Goal: Find specific fact: Find specific fact

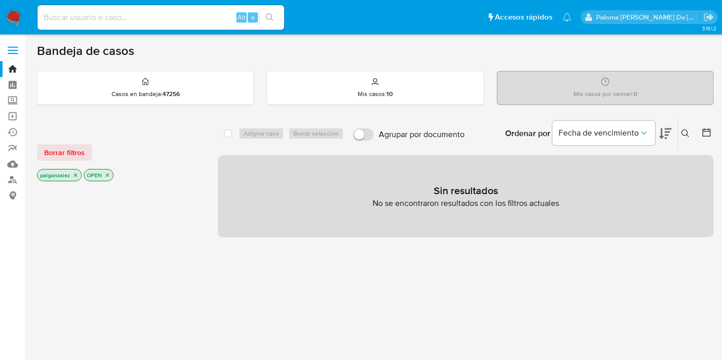
click at [79, 21] on input at bounding box center [161, 17] width 247 height 13
paste input "550276059"
type input "550276059"
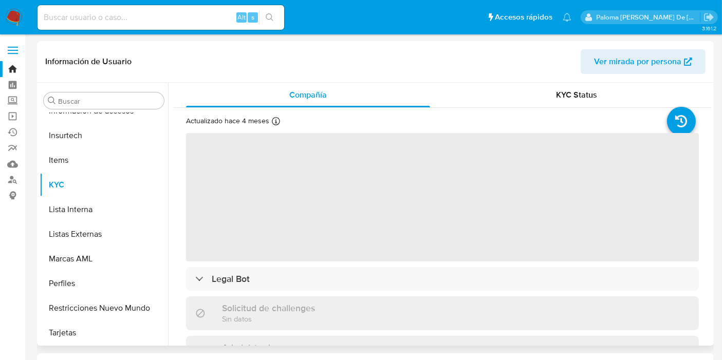
scroll to position [483, 0]
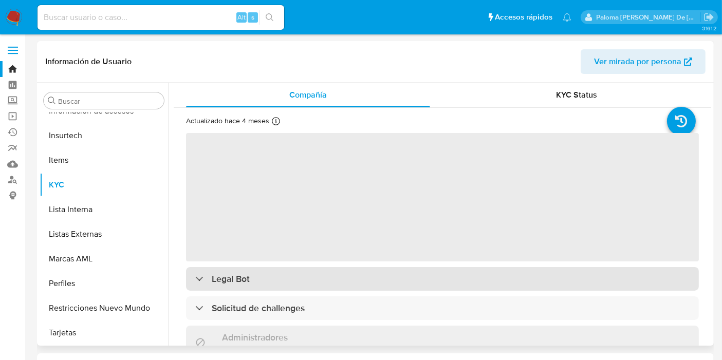
select select "10"
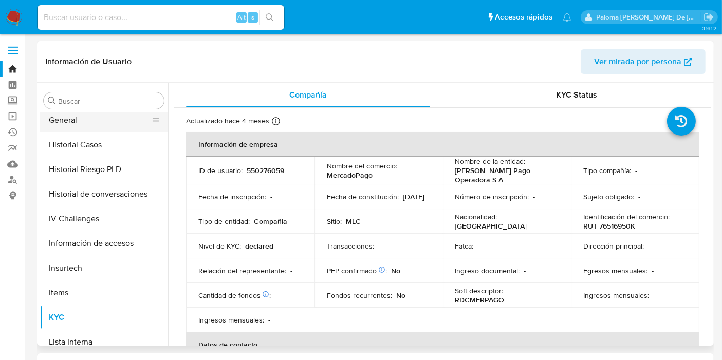
scroll to position [255, 0]
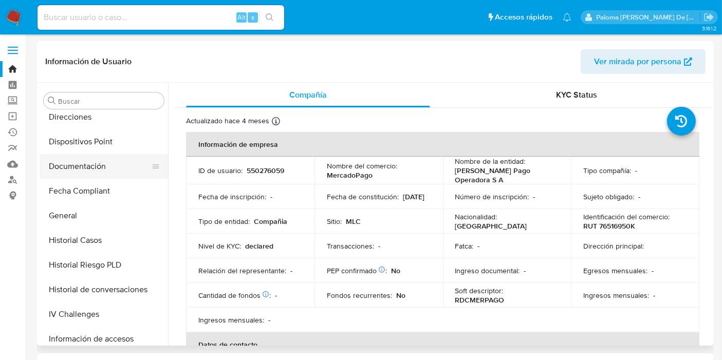
click at [95, 170] on button "Documentación" at bounding box center [100, 166] width 120 height 25
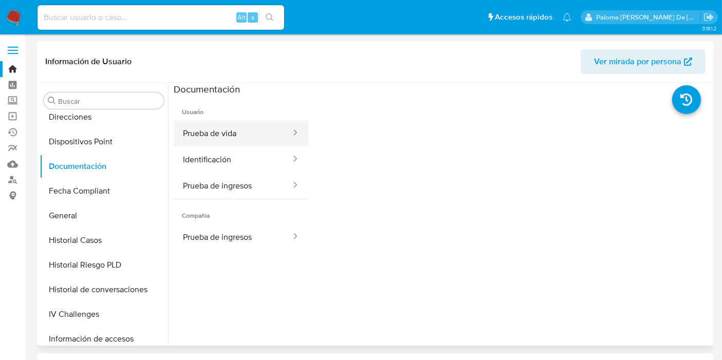
click at [221, 137] on button "Prueba de vida" at bounding box center [233, 133] width 118 height 26
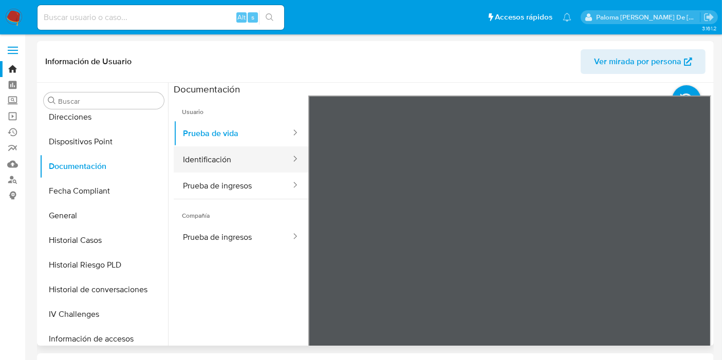
click at [224, 154] on button "Identificación" at bounding box center [233, 159] width 118 height 26
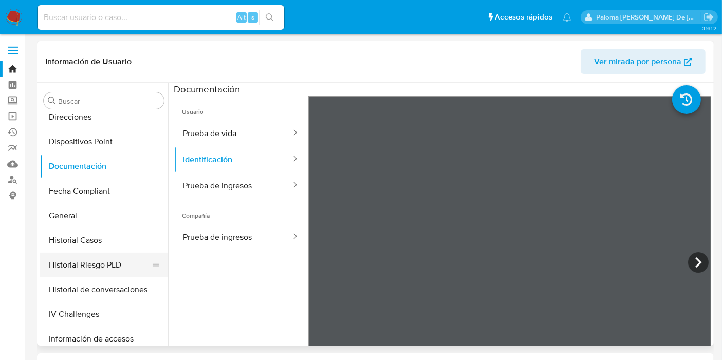
scroll to position [369, 0]
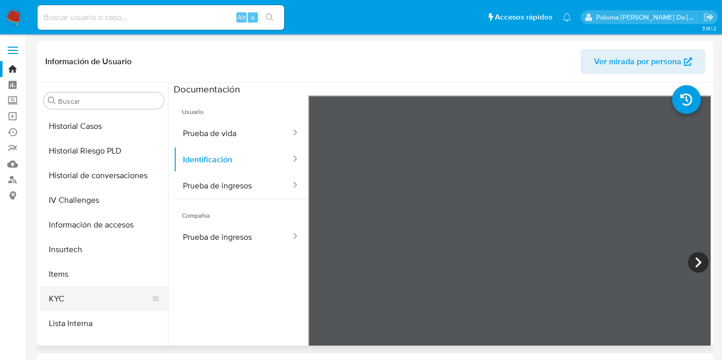
click at [76, 291] on button "KYC" at bounding box center [100, 299] width 120 height 25
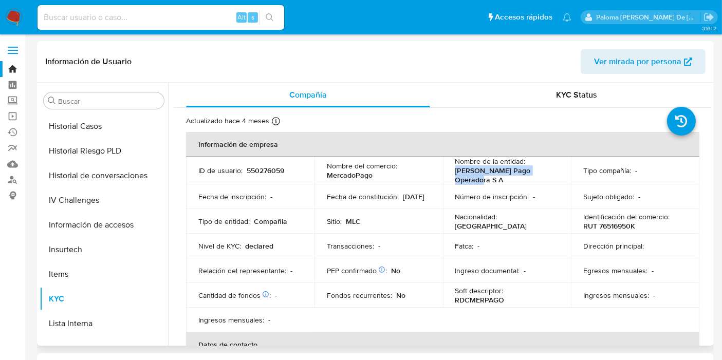
drag, startPoint x: 550, startPoint y: 172, endPoint x: 452, endPoint y: 172, distance: 98.1
click at [452, 172] on td "Nombre de la entidad : [PERSON_NAME] Pago Operadora S A" at bounding box center [507, 171] width 128 height 28
copy p "[PERSON_NAME] Pago Operadora S A"
drag, startPoint x: 622, startPoint y: 222, endPoint x: 579, endPoint y: 221, distance: 43.2
click at [579, 221] on td "Identificación del comercio : RUT 76516950K" at bounding box center [635, 221] width 128 height 25
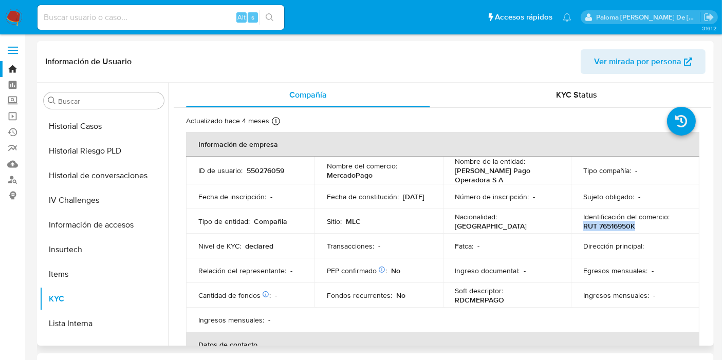
copy p "RUT 76516950K"
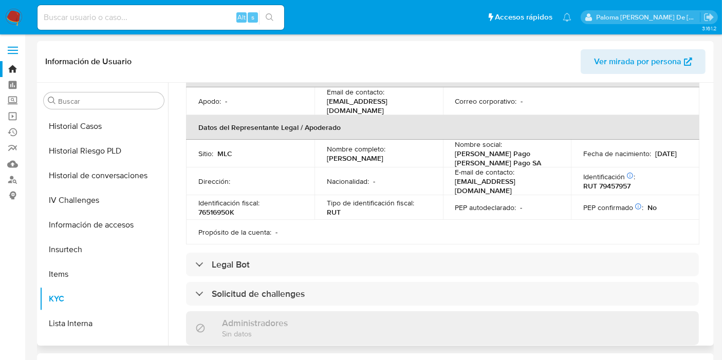
scroll to position [285, 0]
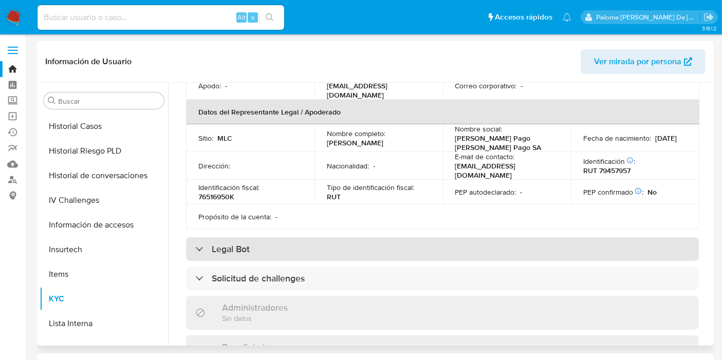
click at [317, 238] on div "Legal Bot" at bounding box center [442, 249] width 513 height 24
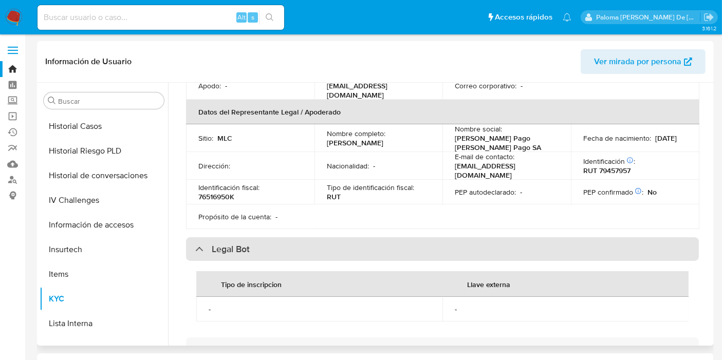
click at [317, 238] on div "Legal Bot" at bounding box center [442, 249] width 513 height 24
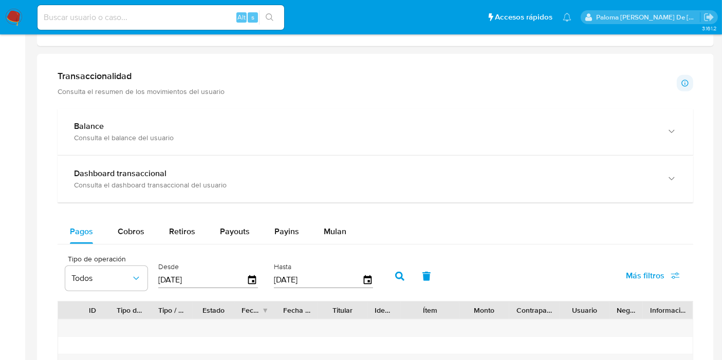
scroll to position [628, 0]
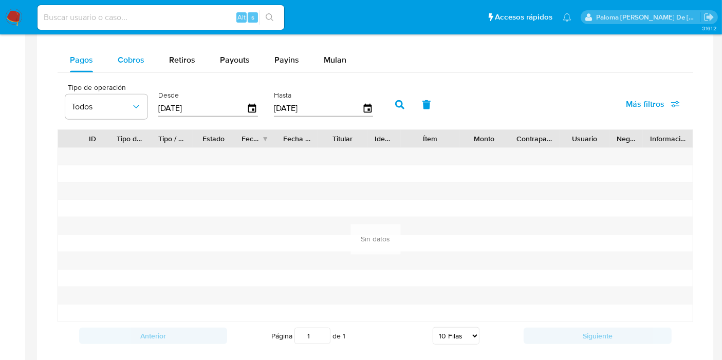
click at [132, 59] on span "Cobros" at bounding box center [131, 60] width 27 height 12
select select "10"
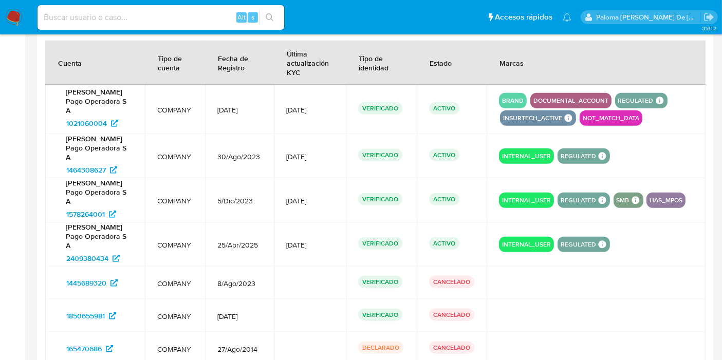
scroll to position [970, 0]
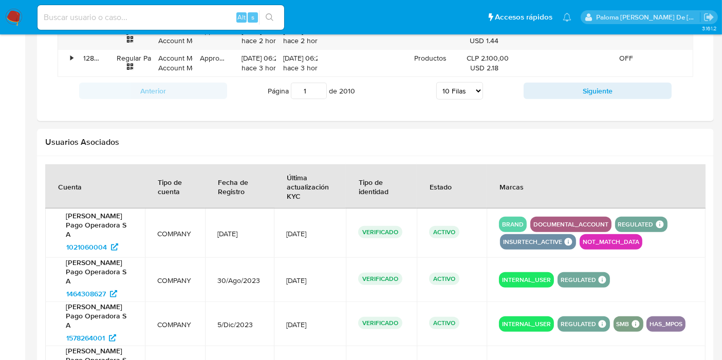
click at [128, 21] on input at bounding box center [161, 17] width 247 height 13
type input "k"
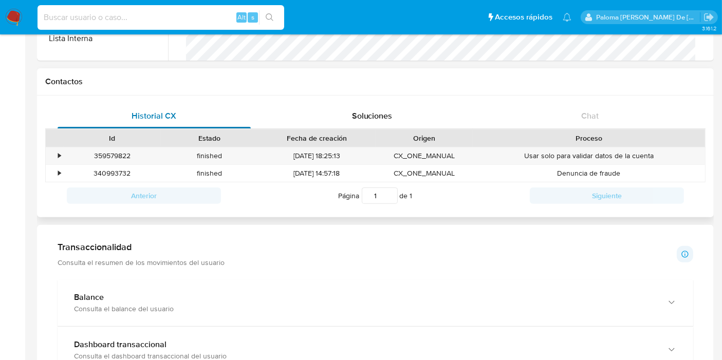
scroll to position [0, 0]
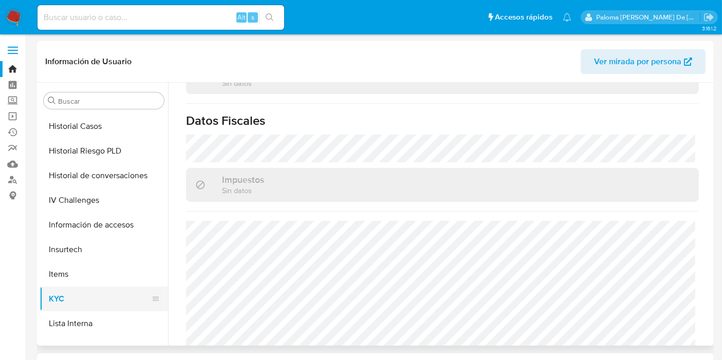
click at [107, 297] on button "KYC" at bounding box center [100, 299] width 120 height 25
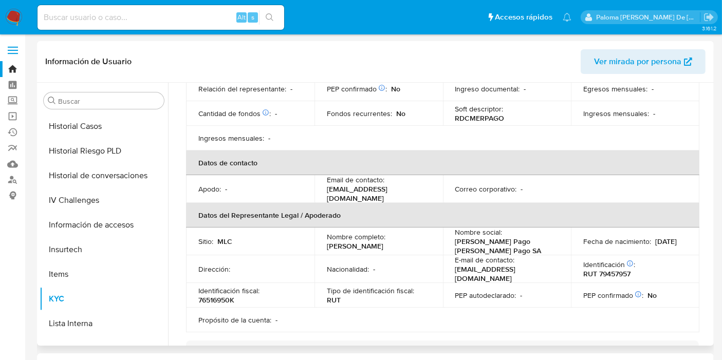
scroll to position [164, 0]
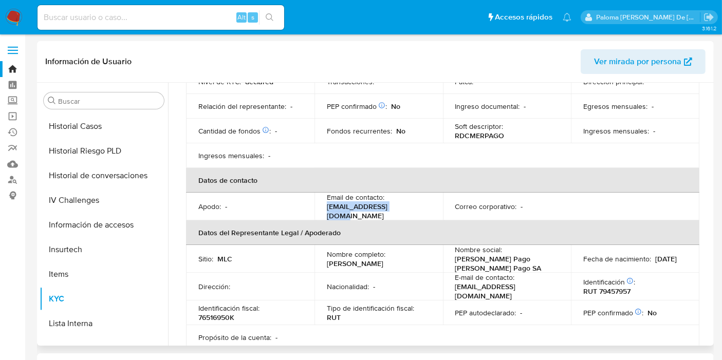
drag, startPoint x: 415, startPoint y: 204, endPoint x: 322, endPoint y: 208, distance: 93.0
click at [322, 208] on td "Email de contacto : [EMAIL_ADDRESS][DOMAIN_NAME]" at bounding box center [378, 207] width 128 height 28
copy p "[EMAIL_ADDRESS][DOMAIN_NAME]"
